Goal: Information Seeking & Learning: Learn about a topic

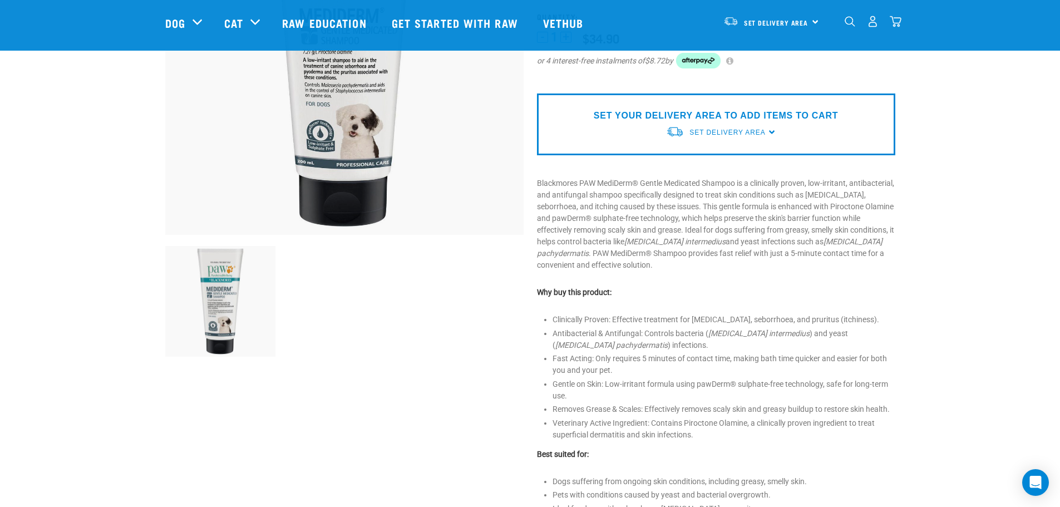
scroll to position [223, 0]
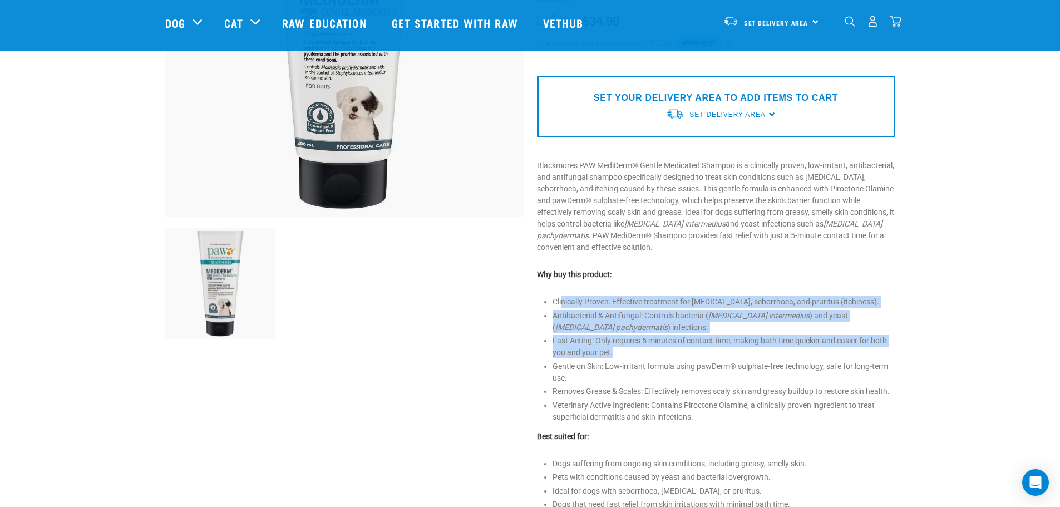
drag, startPoint x: 562, startPoint y: 280, endPoint x: 833, endPoint y: 332, distance: 275.8
click at [833, 332] on ul "Clinically Proven: Effective treatment for [MEDICAL_DATA], seborrhoea, and prur…" at bounding box center [723, 359] width 343 height 127
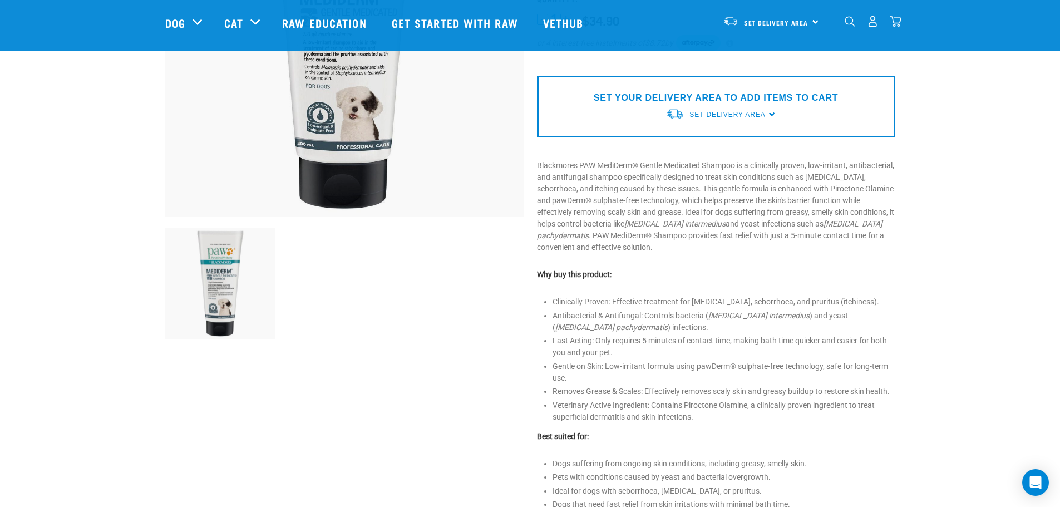
click at [830, 339] on ul "Clinically Proven: Effective treatment for [MEDICAL_DATA], seborrhoea, and prur…" at bounding box center [723, 359] width 343 height 127
drag, startPoint x: 648, startPoint y: 332, endPoint x: 595, endPoint y: 324, distance: 52.9
click at [595, 335] on li "Fast Acting: Only requires 5 minutes of contact time, making bath time quicker …" at bounding box center [723, 346] width 343 height 23
click at [590, 335] on li "Fast Acting: Only requires 5 minutes of contact time, making bath time quicker …" at bounding box center [723, 346] width 343 height 23
drag, startPoint x: 613, startPoint y: 333, endPoint x: 597, endPoint y: 319, distance: 21.7
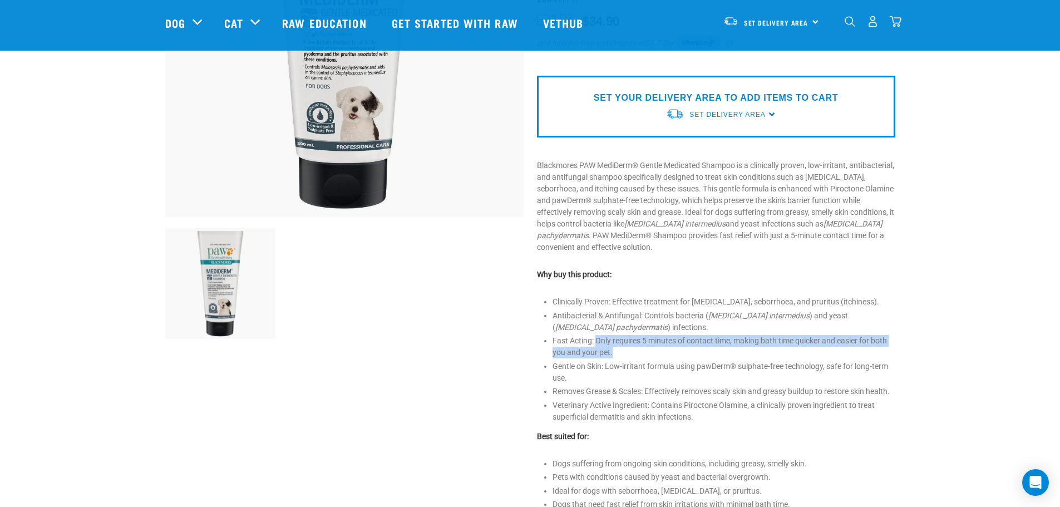
click at [597, 335] on li "Fast Acting: Only requires 5 minutes of contact time, making bath time quicker …" at bounding box center [723, 346] width 343 height 23
click at [614, 335] on li "Fast Acting: Only requires 5 minutes of contact time, making bath time quicker …" at bounding box center [723, 346] width 343 height 23
drag, startPoint x: 614, startPoint y: 334, endPoint x: 598, endPoint y: 326, distance: 18.7
click at [598, 335] on li "Fast Acting: Only requires 5 minutes of contact time, making bath time quicker …" at bounding box center [723, 346] width 343 height 23
click at [621, 335] on li "Fast Acting: Only requires 5 minutes of contact time, making bath time quicker …" at bounding box center [723, 346] width 343 height 23
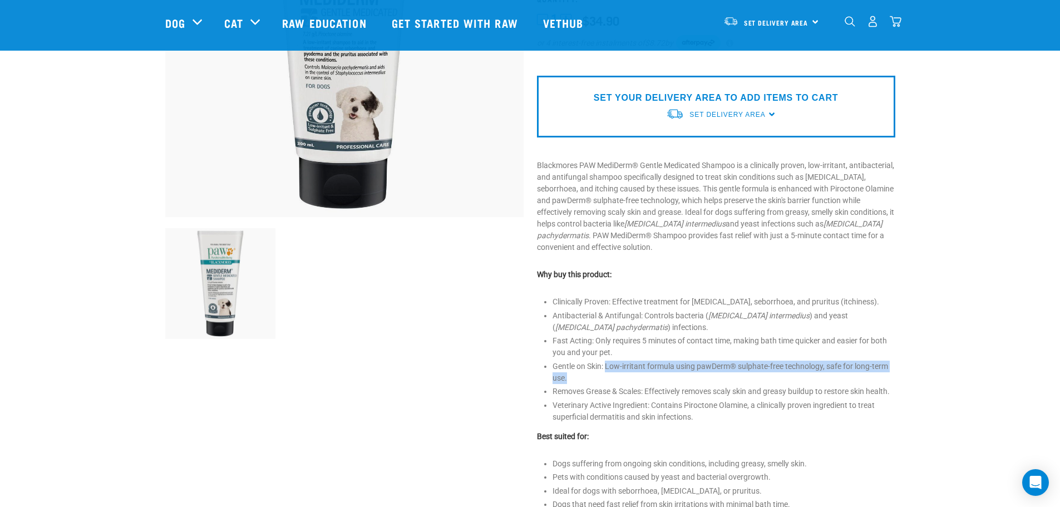
drag, startPoint x: 608, startPoint y: 344, endPoint x: 608, endPoint y: 355, distance: 11.1
click at [608, 361] on li "Gentle on Skin: Low-irritant formula using pawDerm® sulphate-free technology, s…" at bounding box center [723, 372] width 343 height 23
drag, startPoint x: 608, startPoint y: 355, endPoint x: 609, endPoint y: 347, distance: 7.9
click at [609, 361] on li "Gentle on Skin: Low-irritant formula using pawDerm® sulphate-free technology, s…" at bounding box center [723, 372] width 343 height 23
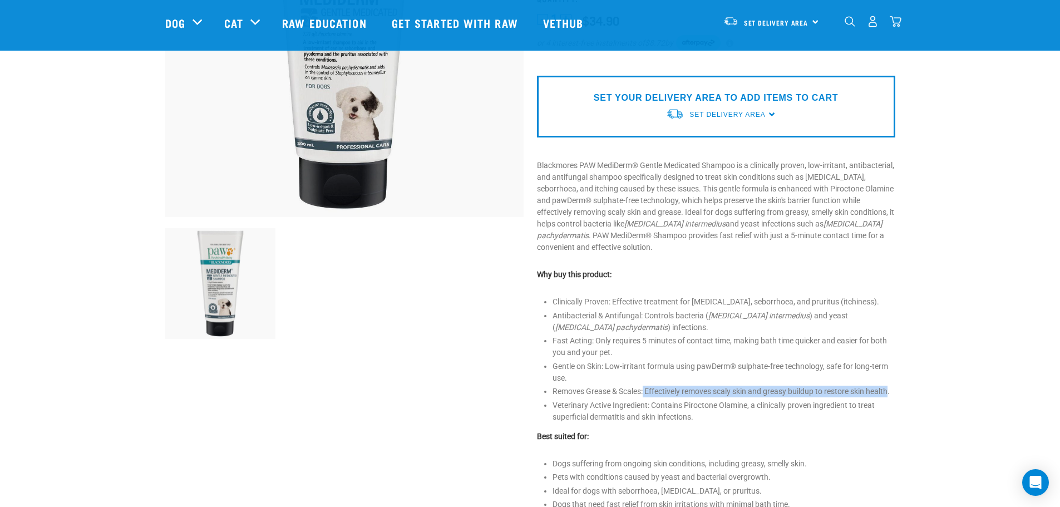
drag, startPoint x: 644, startPoint y: 373, endPoint x: 891, endPoint y: 376, distance: 247.0
click at [891, 386] on li "Removes Grease & Scales: Effectively removes scaly skin and greasy buildup to r…" at bounding box center [723, 392] width 343 height 12
drag, startPoint x: 889, startPoint y: 376, endPoint x: 648, endPoint y: 371, distance: 241.5
click at [648, 386] on li "Removes Grease & Scales: Effectively removes scaly skin and greasy buildup to r…" at bounding box center [723, 392] width 343 height 12
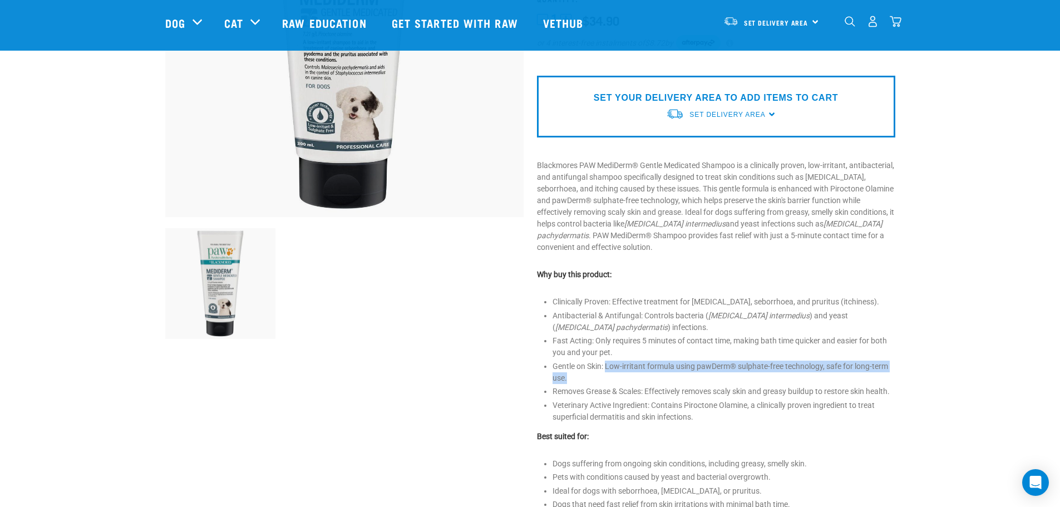
drag, startPoint x: 622, startPoint y: 358, endPoint x: 607, endPoint y: 347, distance: 18.4
click at [607, 361] on li "Gentle on Skin: Low-irritant formula using pawDerm® sulphate-free technology, s…" at bounding box center [723, 372] width 343 height 23
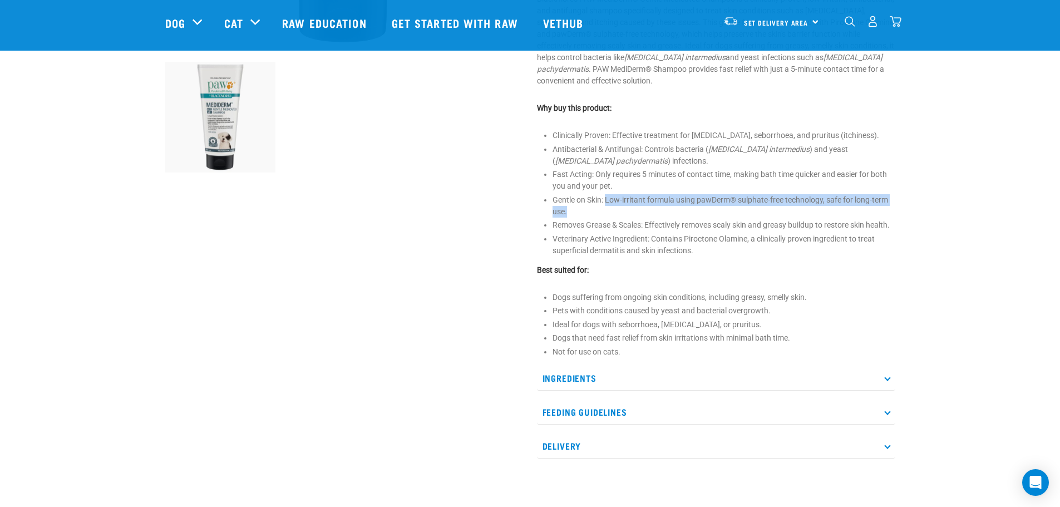
scroll to position [389, 0]
click at [560, 291] on li "Dogs suffering from ongoing skin conditions, including greasy, smelly skin." at bounding box center [723, 297] width 343 height 12
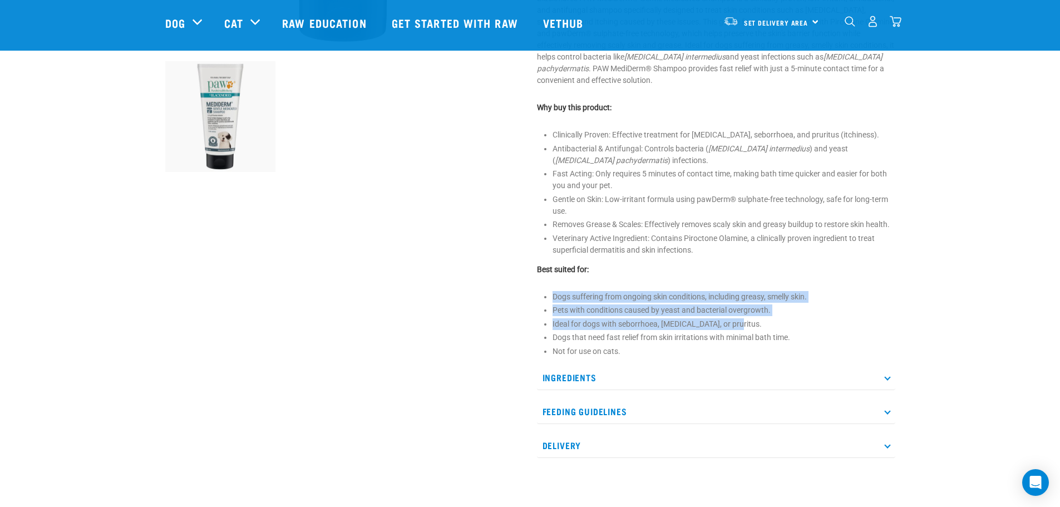
drag, startPoint x: 548, startPoint y: 278, endPoint x: 738, endPoint y: 302, distance: 191.3
click at [737, 301] on div "[PERSON_NAME] PAW MediDerm® Shampoo 1" at bounding box center [716, 75] width 372 height 797
click at [740, 318] on li "Ideal for dogs with seborrhoea, [MEDICAL_DATA], or pruritus." at bounding box center [723, 324] width 343 height 12
drag, startPoint x: 748, startPoint y: 311, endPoint x: 551, endPoint y: 279, distance: 198.9
click at [551, 279] on div "[PERSON_NAME] PAW MediDerm® Shampoo 1" at bounding box center [716, 75] width 372 height 797
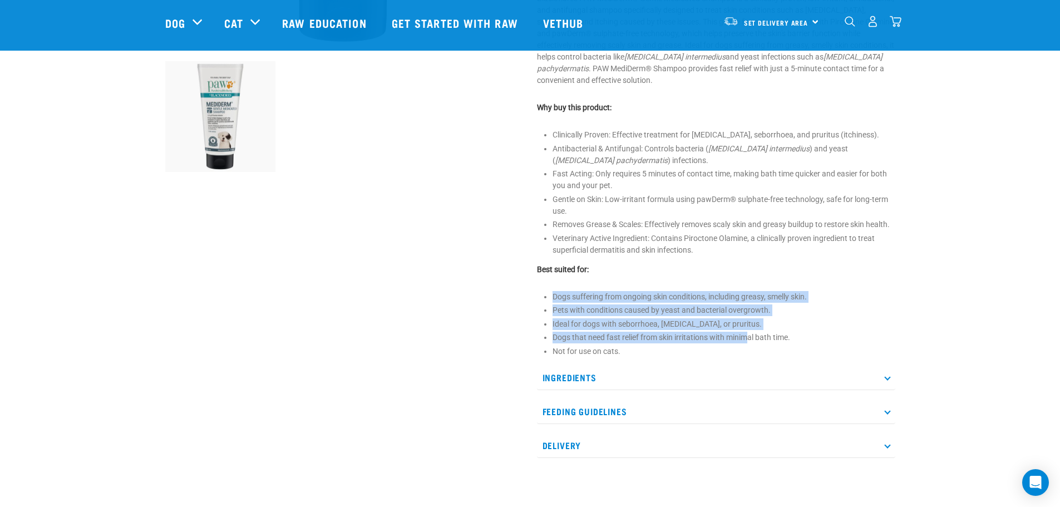
click at [614, 304] on li "Pets with conditions caused by yeast and bacterial overgrowth." at bounding box center [723, 310] width 343 height 12
drag, startPoint x: 623, startPoint y: 328, endPoint x: 552, endPoint y: 276, distance: 87.6
click at [552, 291] on ul "Dogs suffering from ongoing skin conditions, including greasy, smelly skin. Pet…" at bounding box center [723, 324] width 343 height 66
click at [590, 304] on li "Pets with conditions caused by yeast and bacterial overgrowth." at bounding box center [723, 310] width 343 height 12
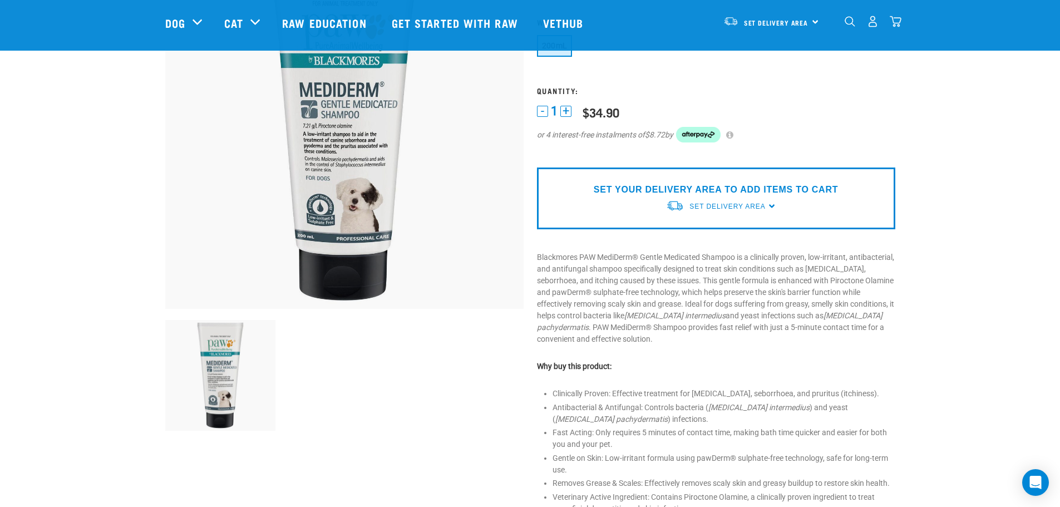
scroll to position [111, 0]
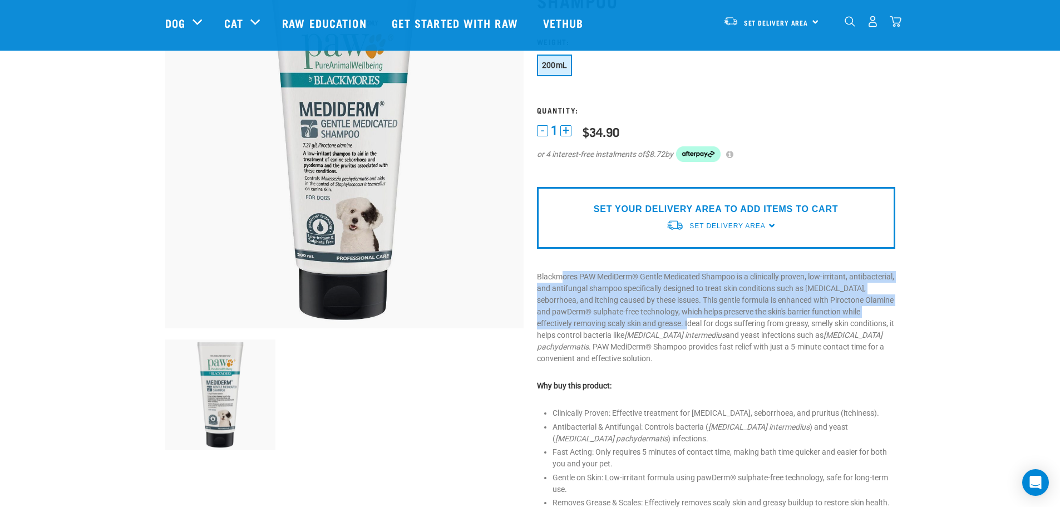
drag, startPoint x: 562, startPoint y: 254, endPoint x: 708, endPoint y: 308, distance: 155.4
click at [708, 308] on p "Blackmores PAW MediDerm® Gentle Medicated Shampoo is a clinically proven, low-i…" at bounding box center [716, 317] width 358 height 93
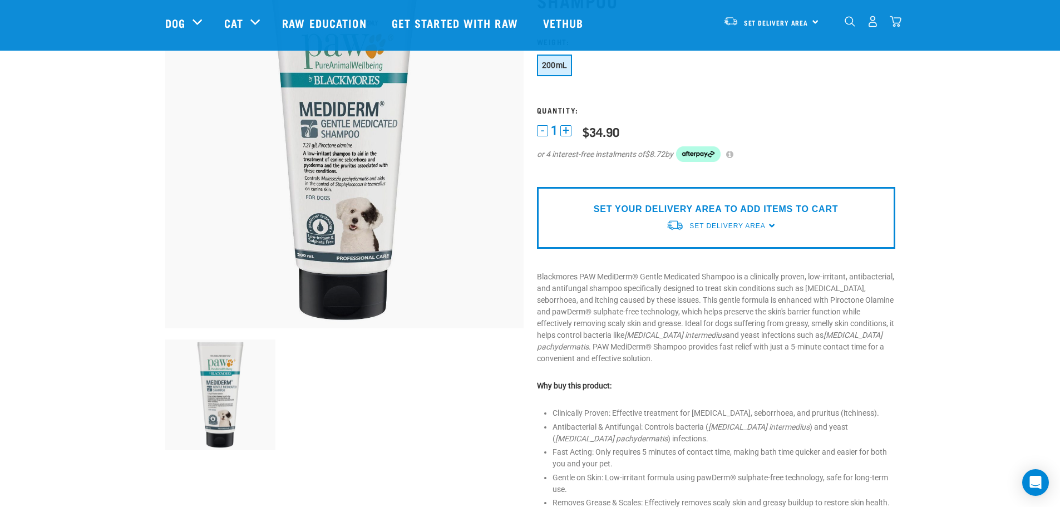
click at [684, 320] on p "Blackmores PAW MediDerm® Gentle Medicated Shampoo is a clinically proven, low-i…" at bounding box center [716, 317] width 358 height 93
drag, startPoint x: 557, startPoint y: 312, endPoint x: 845, endPoint y: 318, distance: 288.3
click at [845, 318] on p "Blackmores PAW MediDerm® Gentle Medicated Shampoo is a clinically proven, low-i…" at bounding box center [716, 317] width 358 height 93
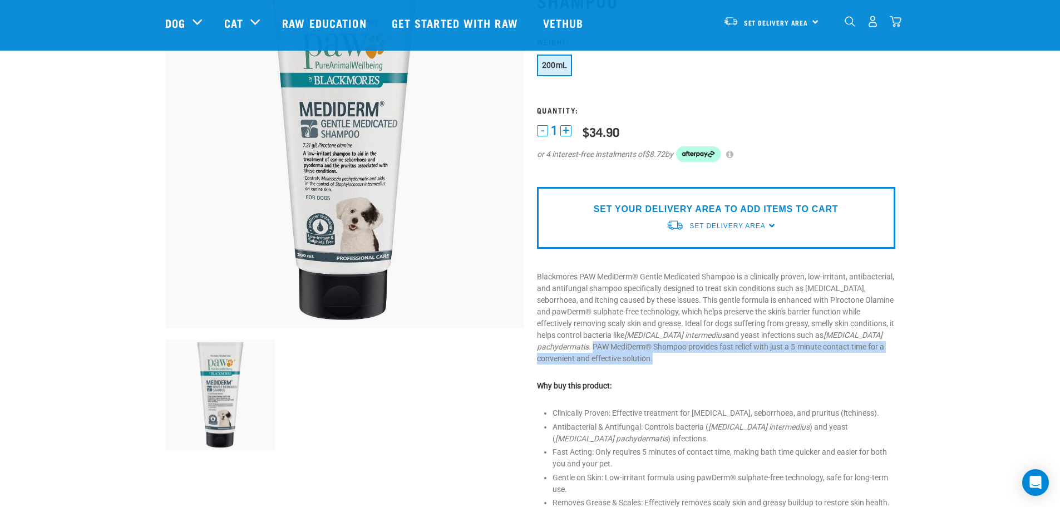
drag, startPoint x: 656, startPoint y: 337, endPoint x: 593, endPoint y: 326, distance: 64.8
click at [593, 326] on p "Blackmores PAW MediDerm® Gentle Medicated Shampoo is a clinically proven, low-i…" at bounding box center [716, 317] width 358 height 93
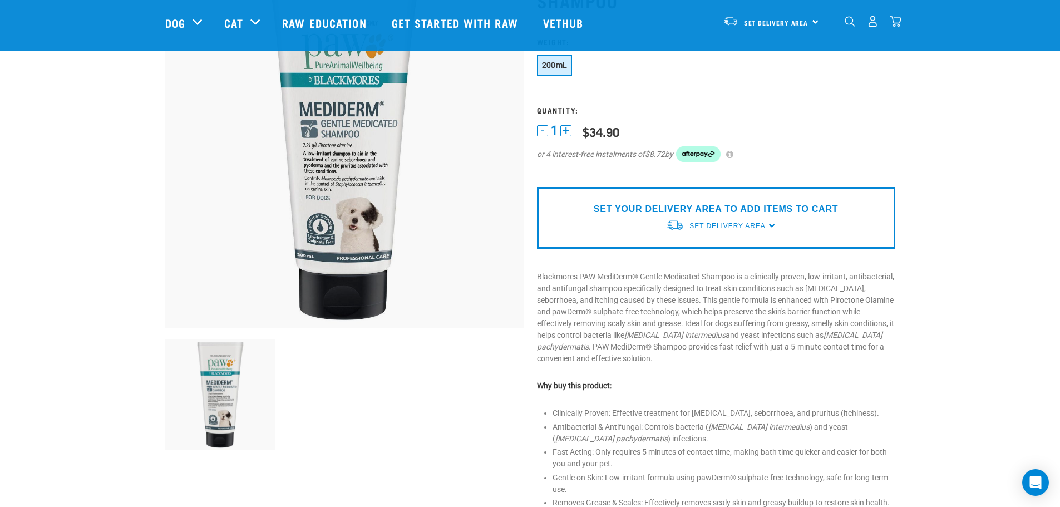
click at [663, 330] on em "[MEDICAL_DATA] intermedius" at bounding box center [674, 334] width 101 height 9
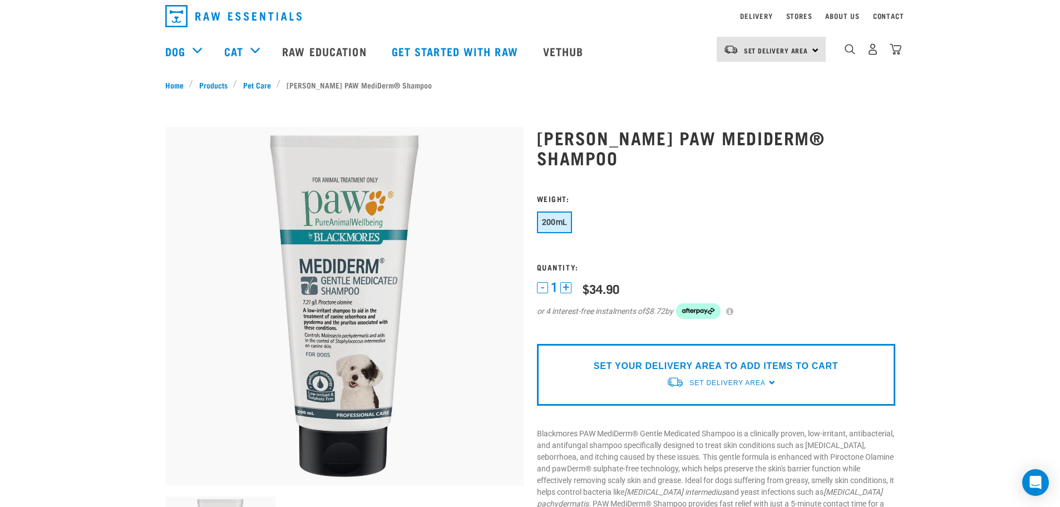
scroll to position [56, 0]
